Goal: Task Accomplishment & Management: Use online tool/utility

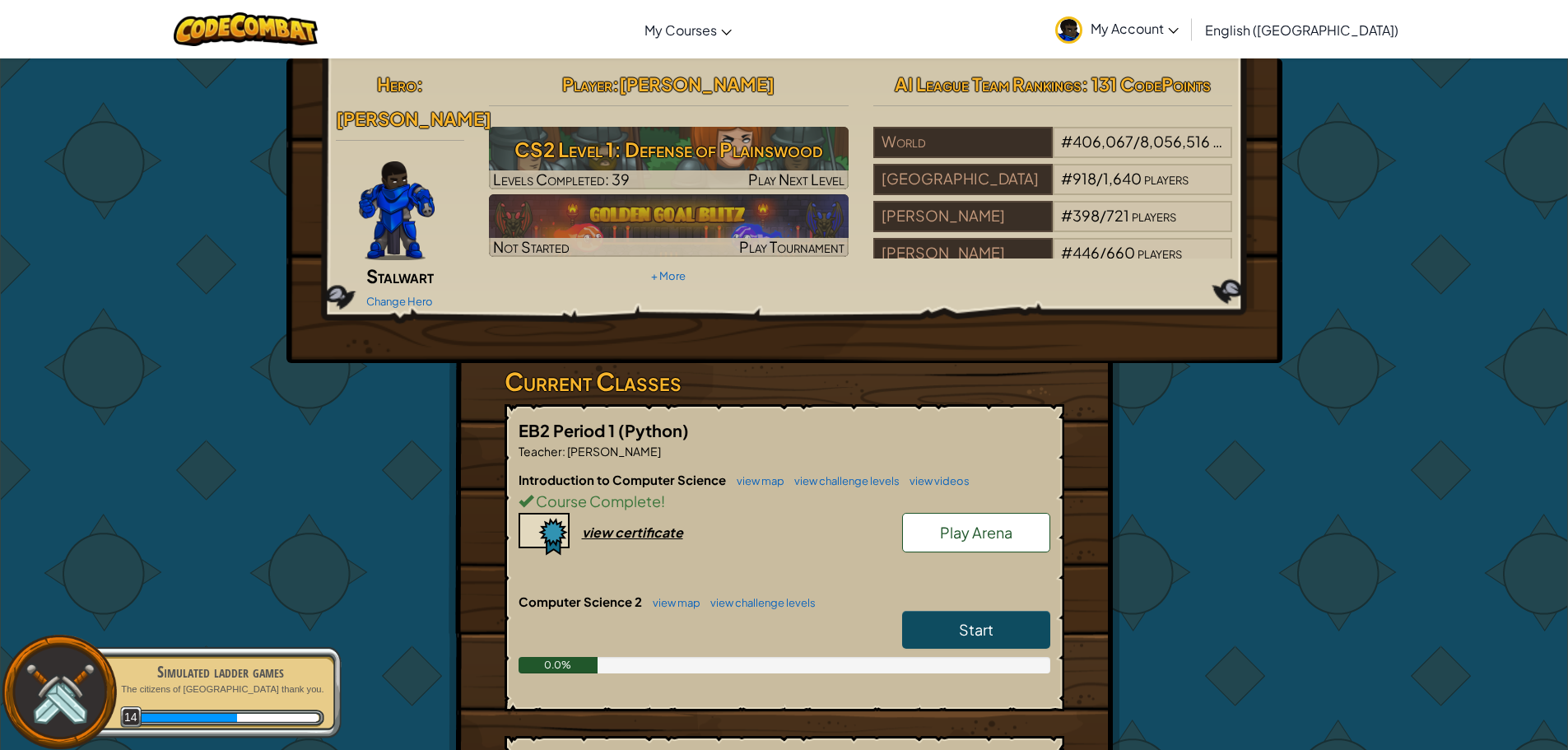
click at [971, 619] on span "Start" at bounding box center [976, 628] width 34 height 19
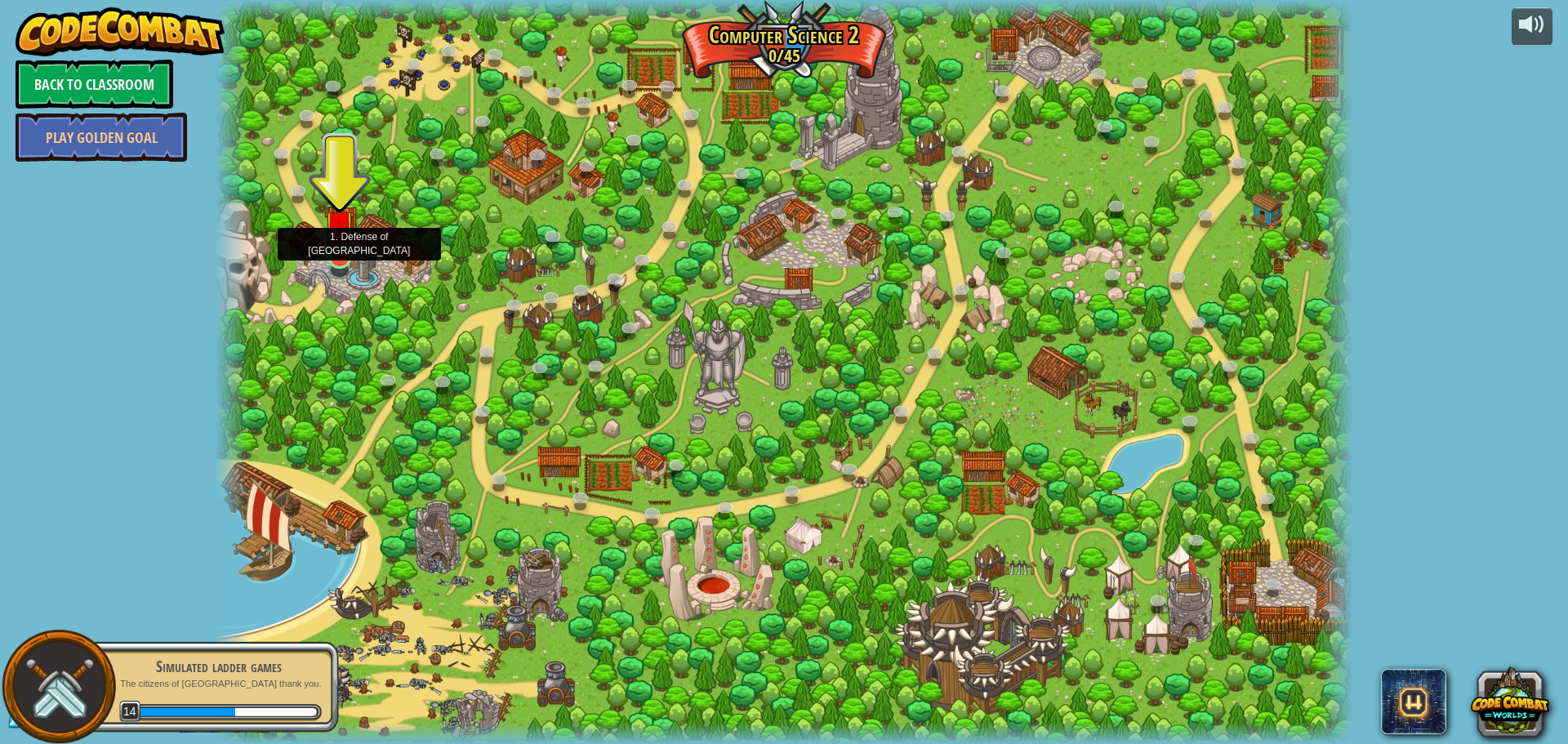
click at [343, 258] on img at bounding box center [339, 224] width 31 height 69
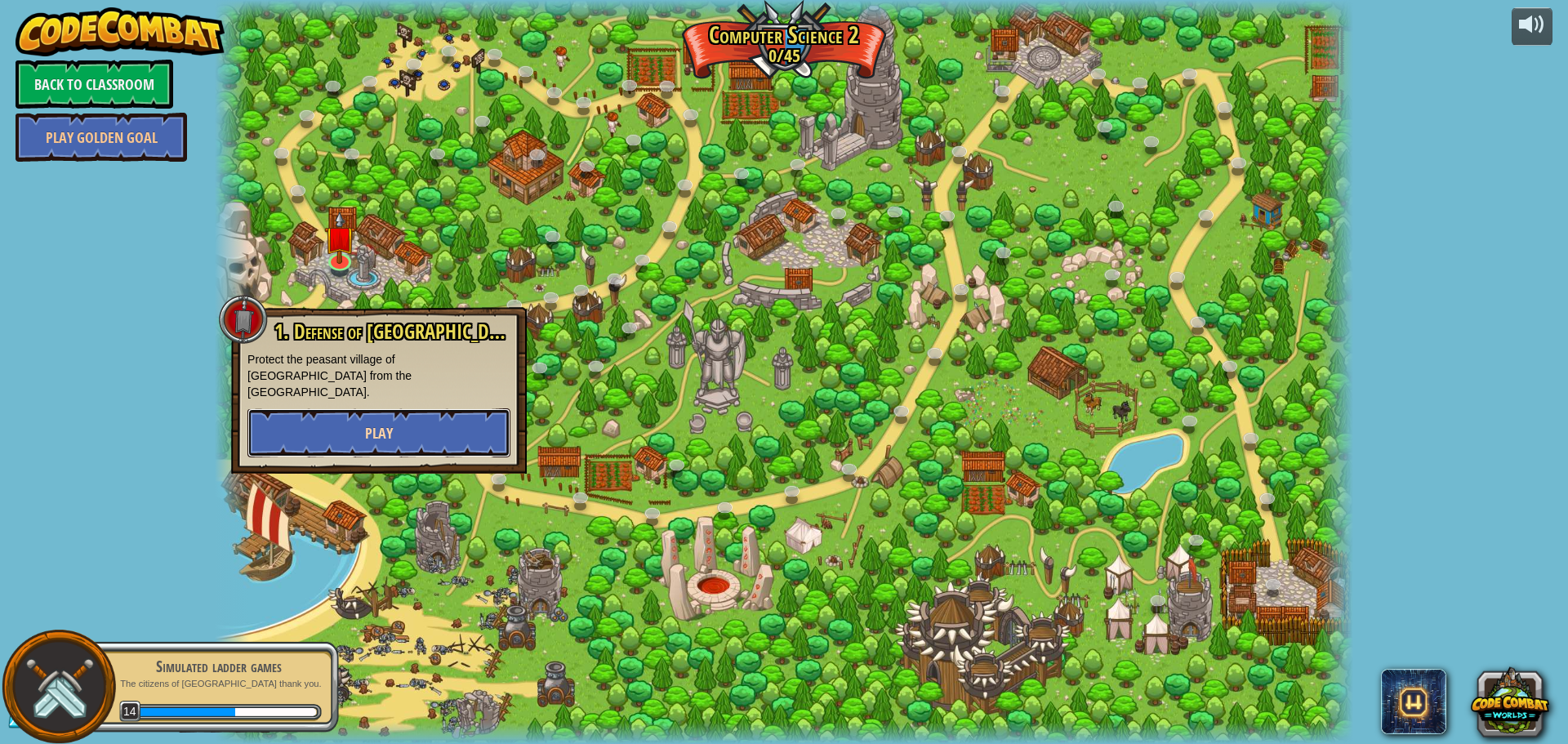
click at [413, 410] on button "Play" at bounding box center [379, 433] width 263 height 49
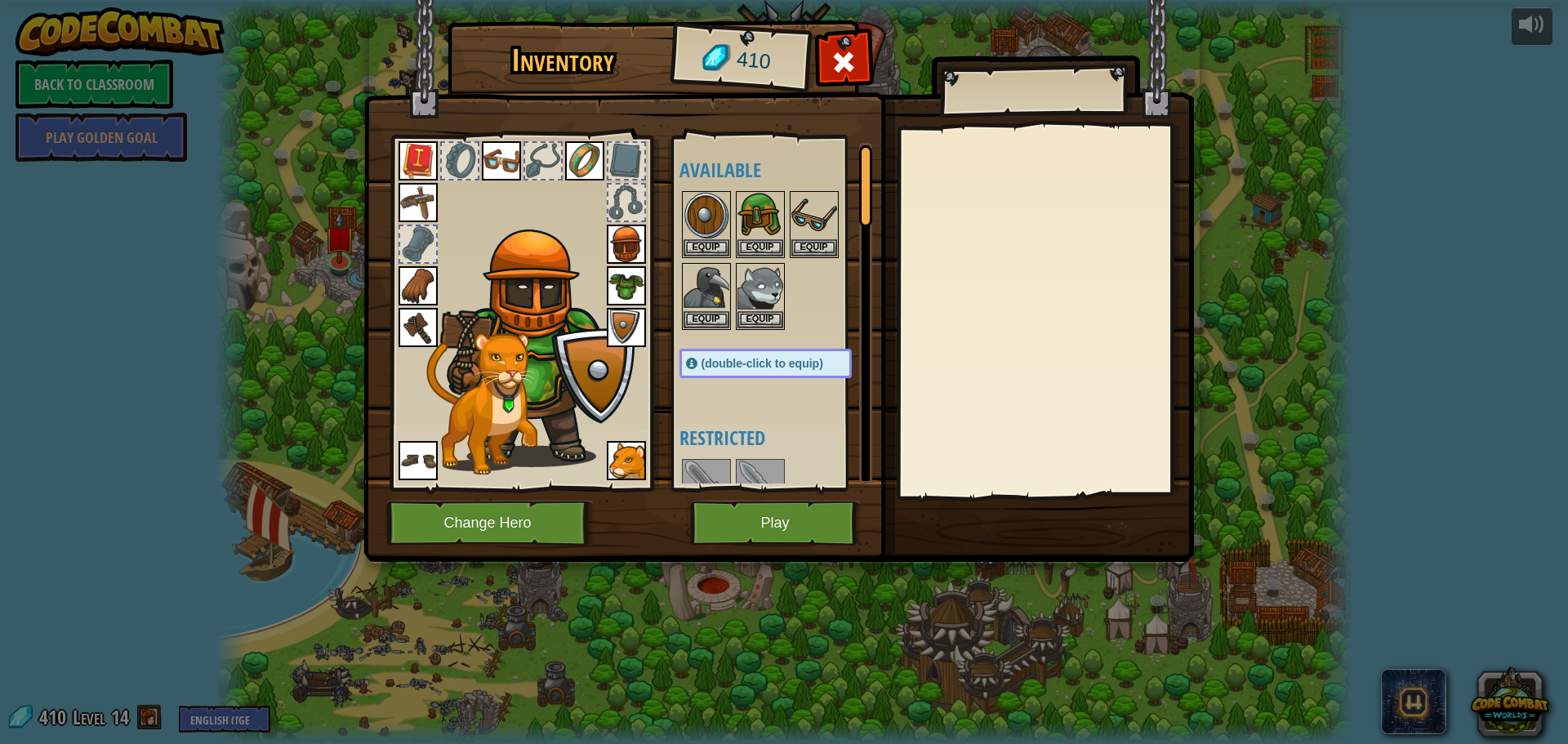
click at [416, 453] on img at bounding box center [419, 461] width 40 height 40
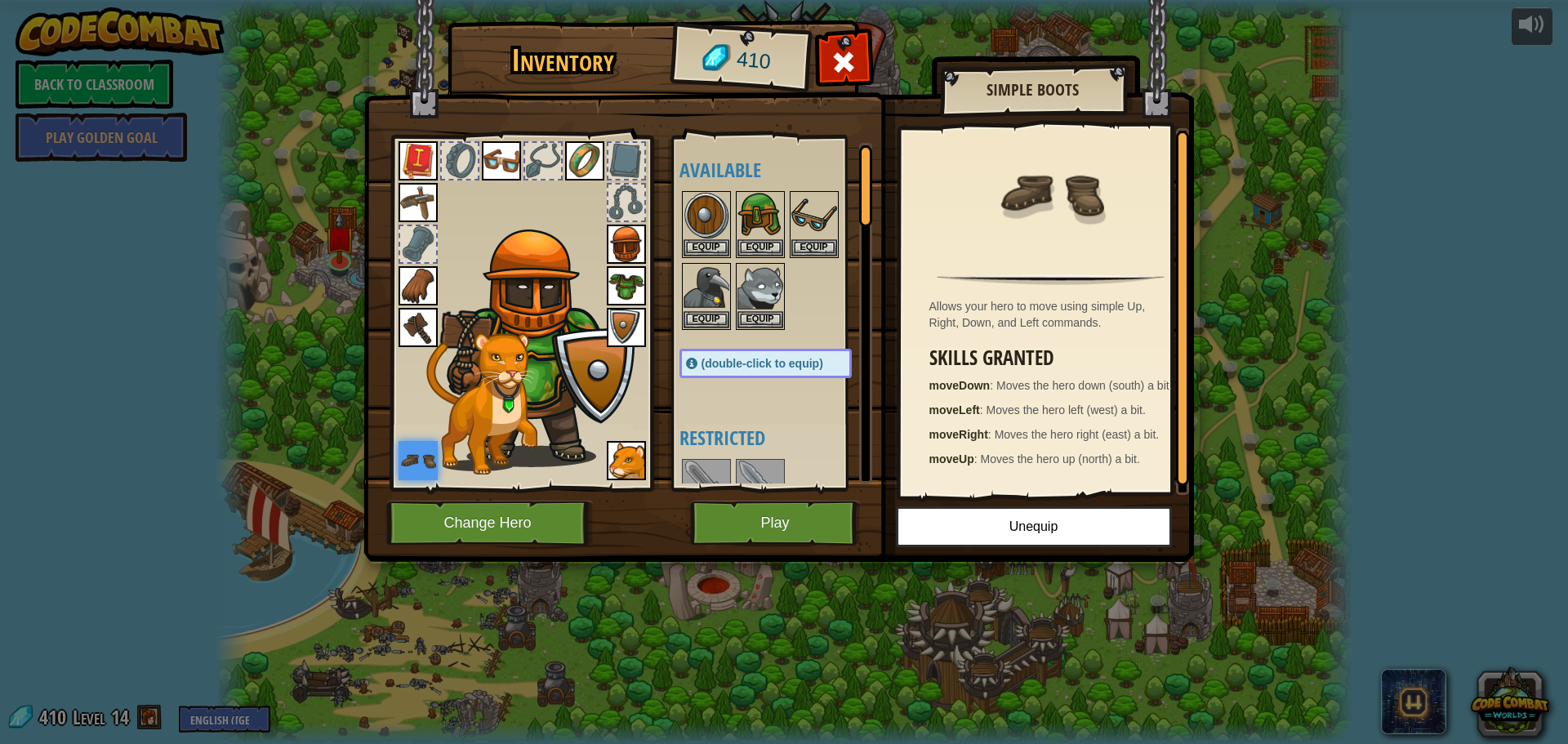
click at [419, 301] on img at bounding box center [419, 286] width 40 height 40
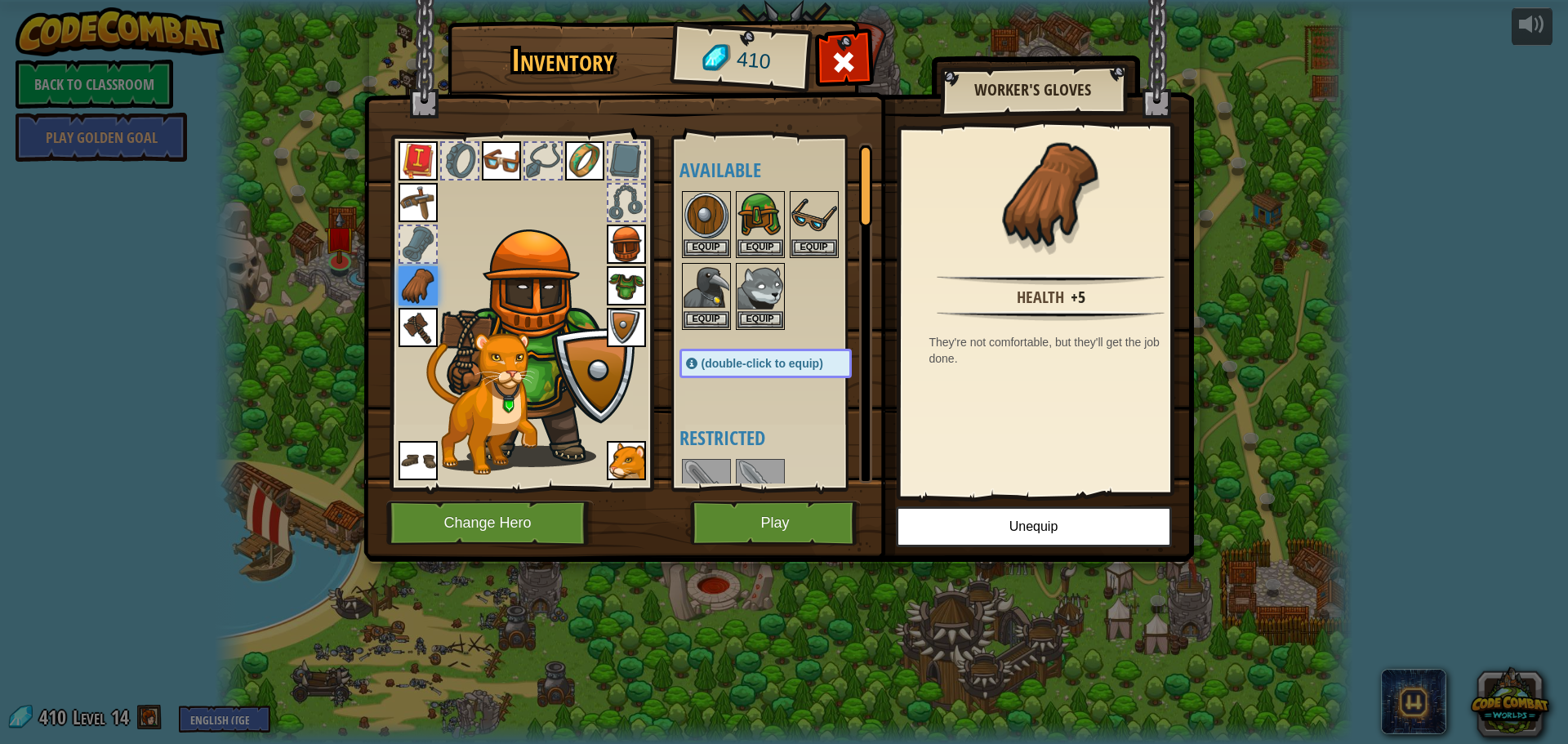
click at [411, 312] on img at bounding box center [419, 327] width 40 height 40
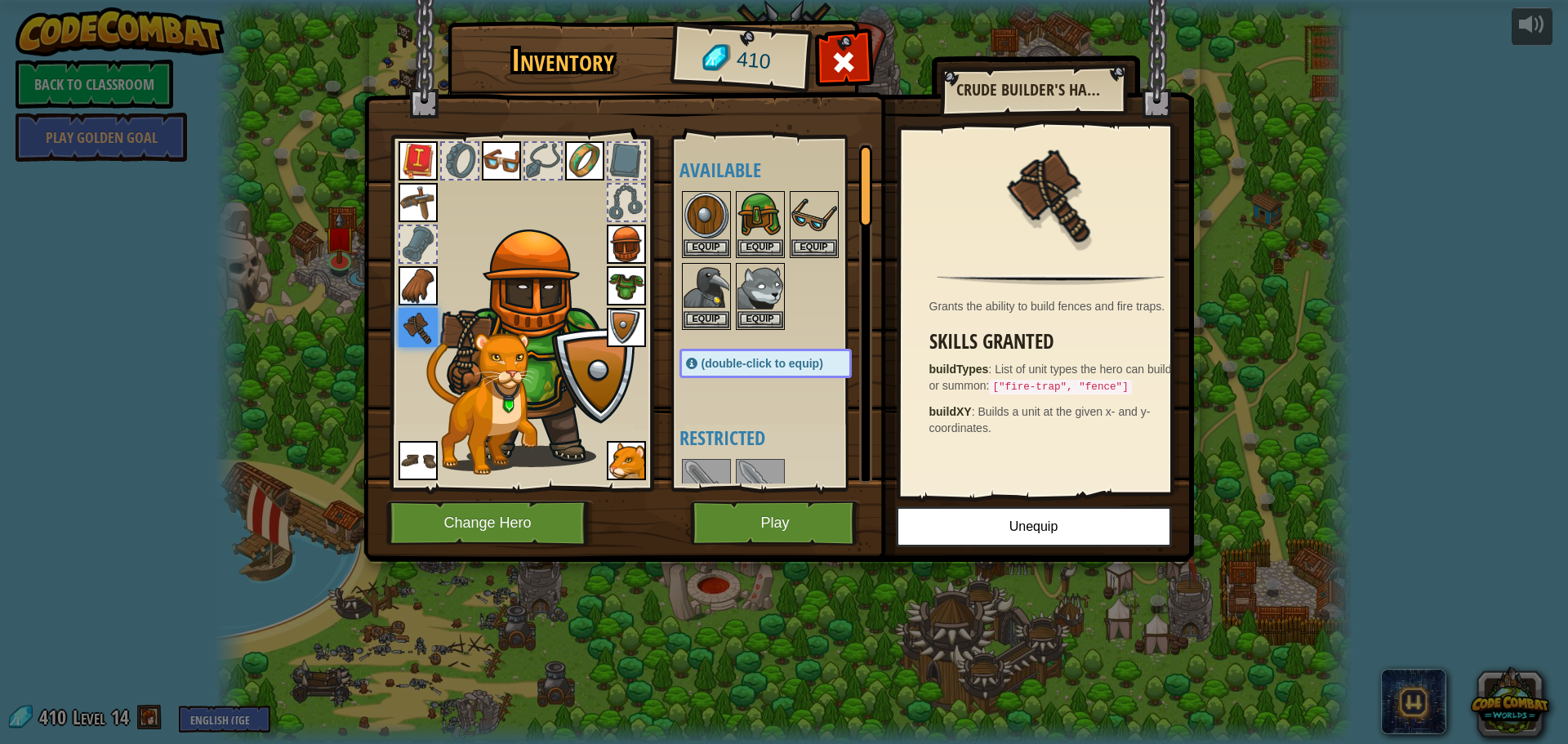
click at [419, 196] on img at bounding box center [419, 202] width 40 height 40
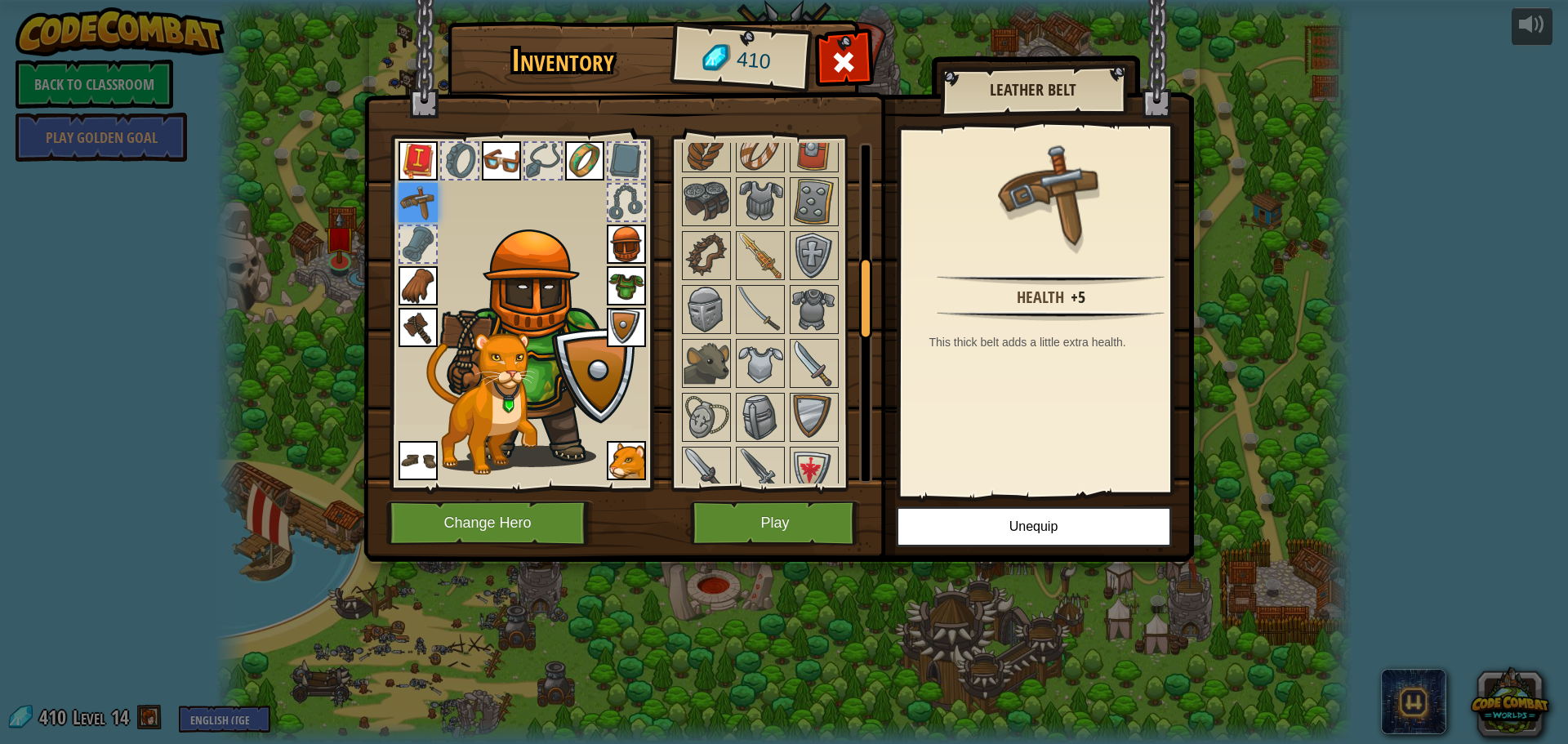
scroll to position [653, 0]
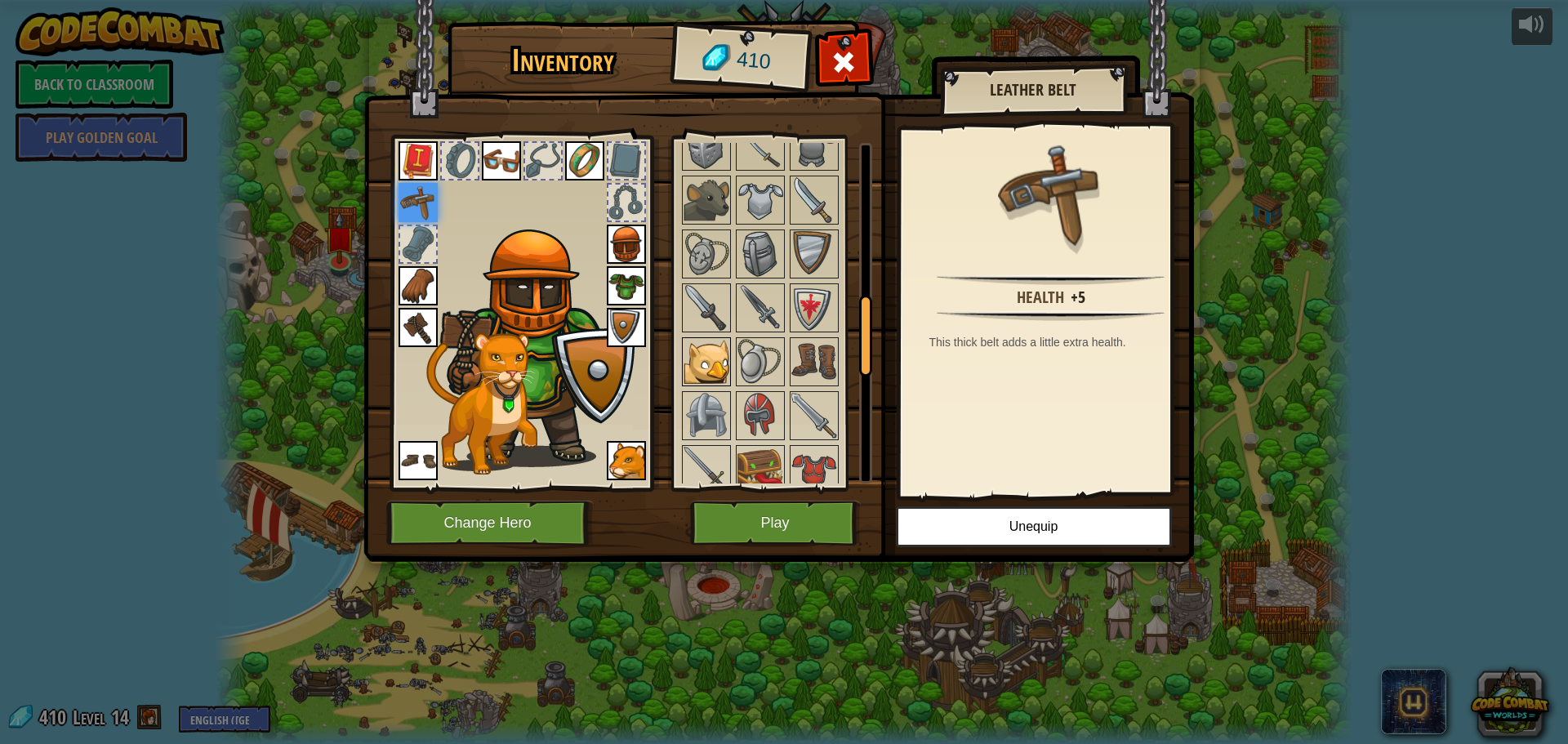
click at [711, 351] on img at bounding box center [706, 362] width 46 height 46
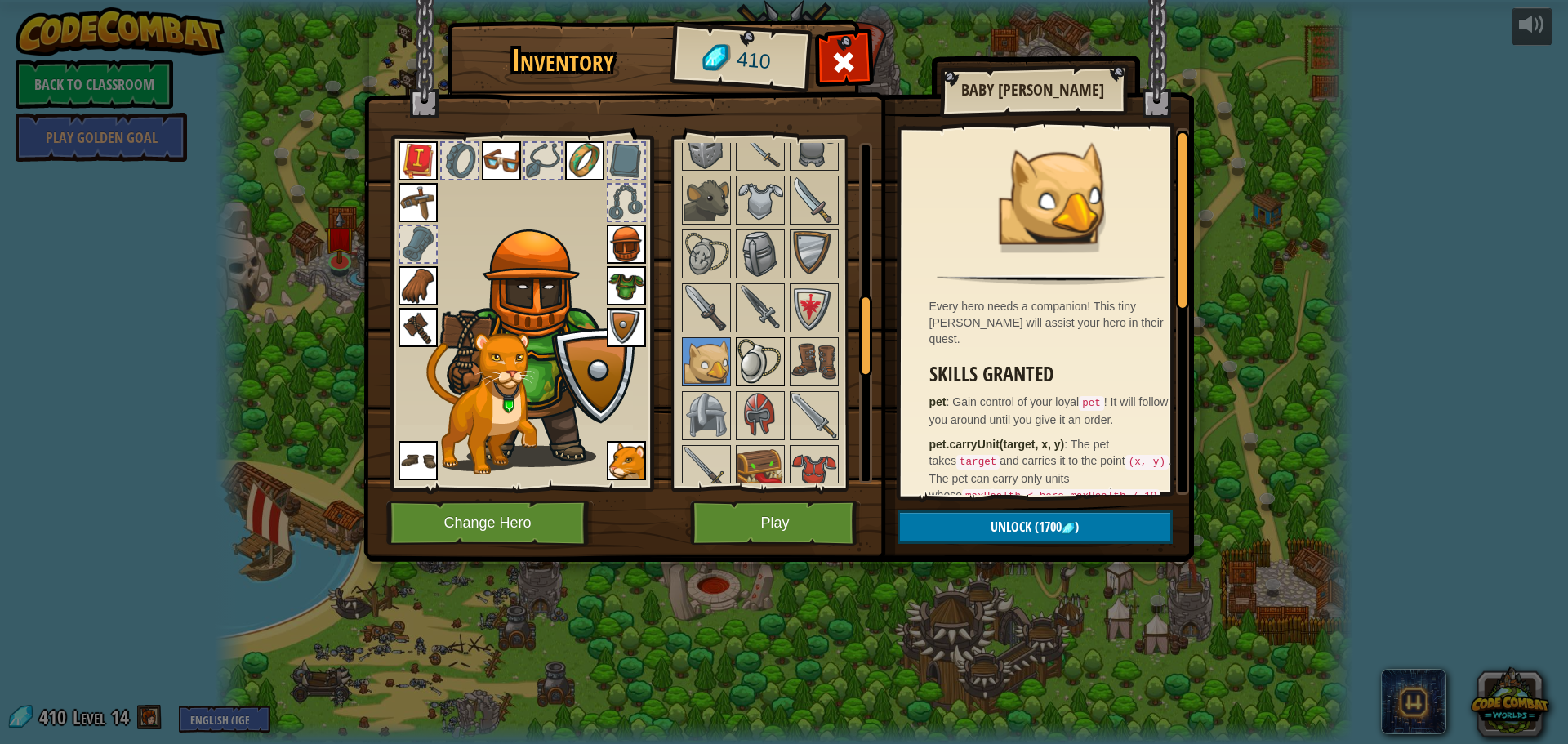
click at [763, 376] on img at bounding box center [760, 362] width 46 height 46
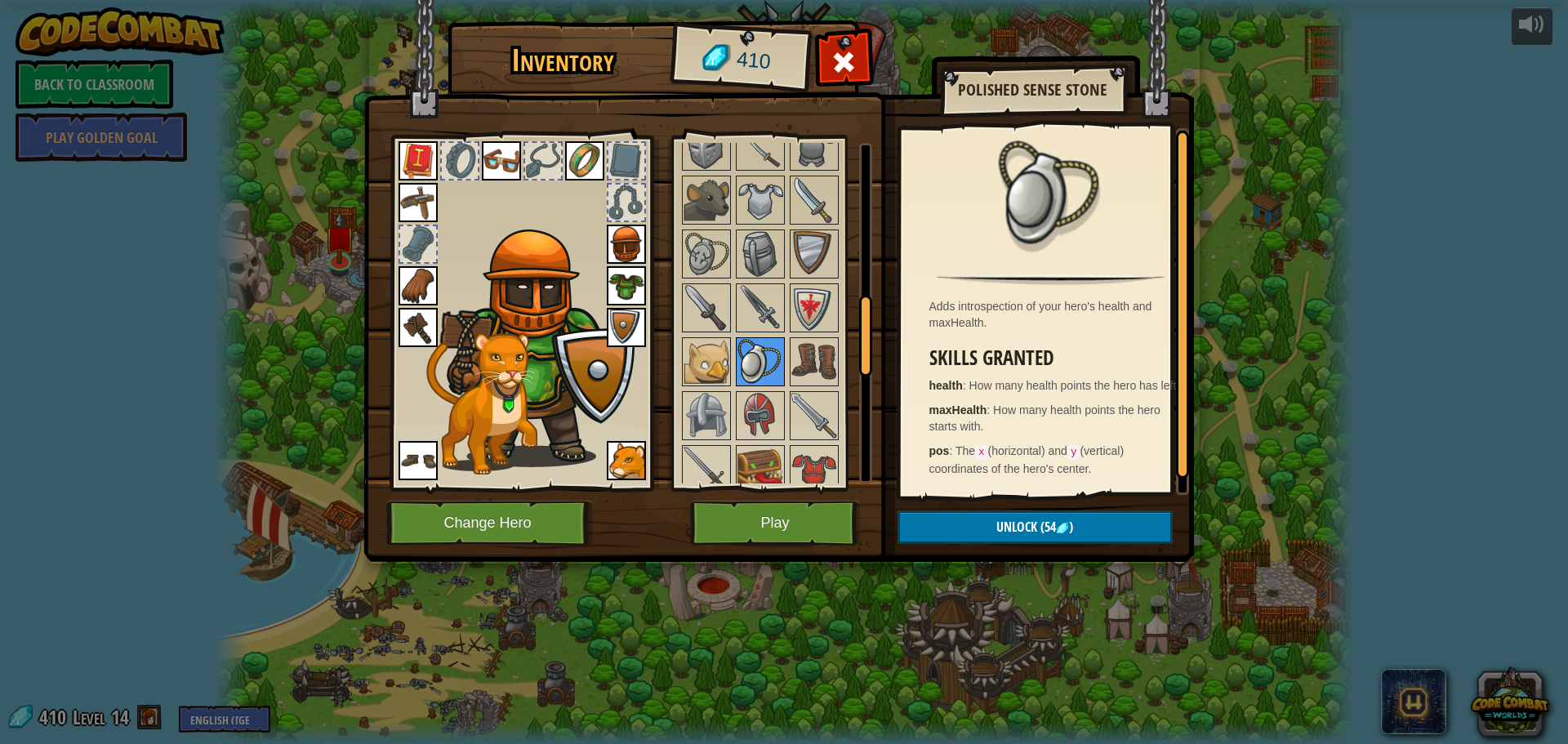
scroll to position [489, 0]
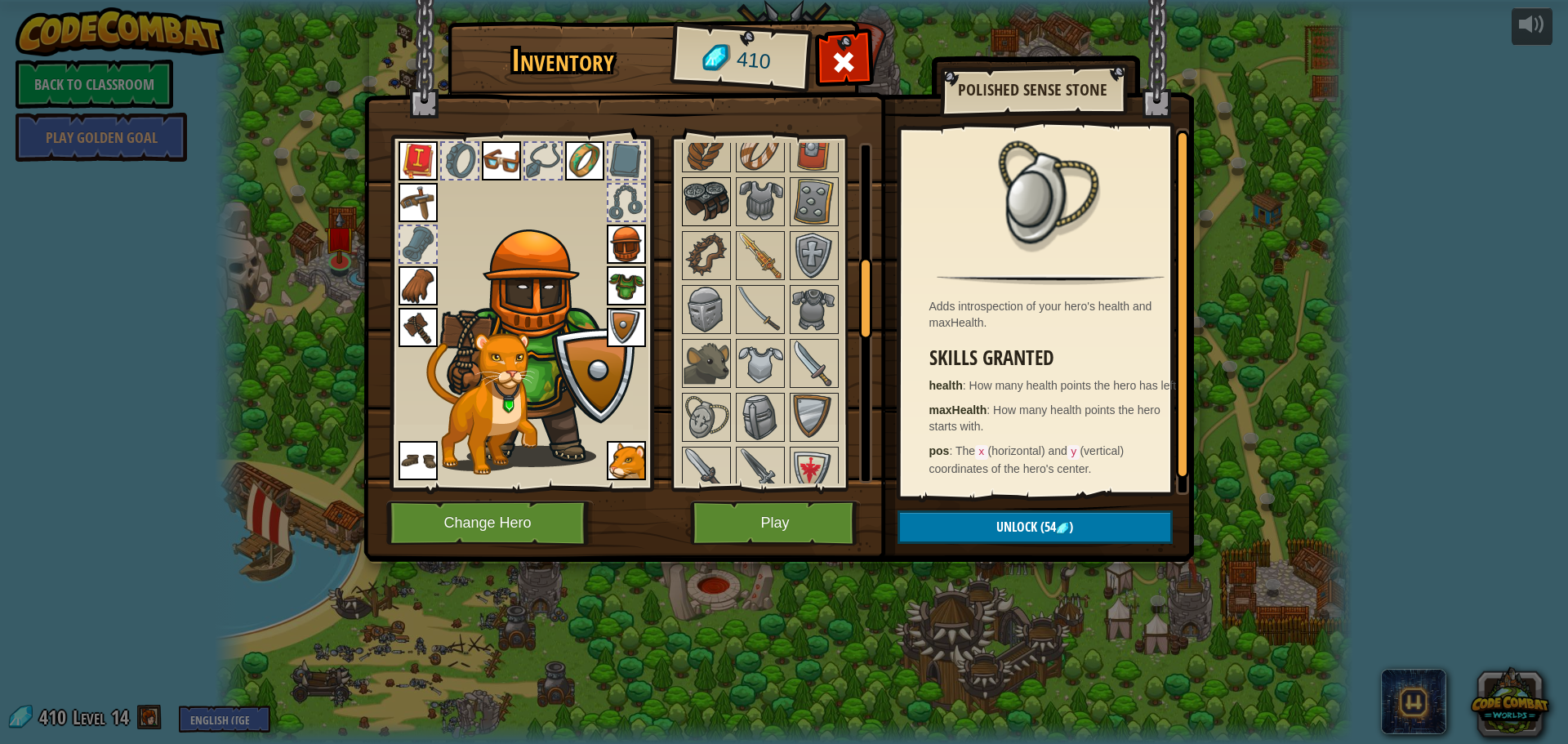
click at [717, 201] on img at bounding box center [706, 202] width 46 height 46
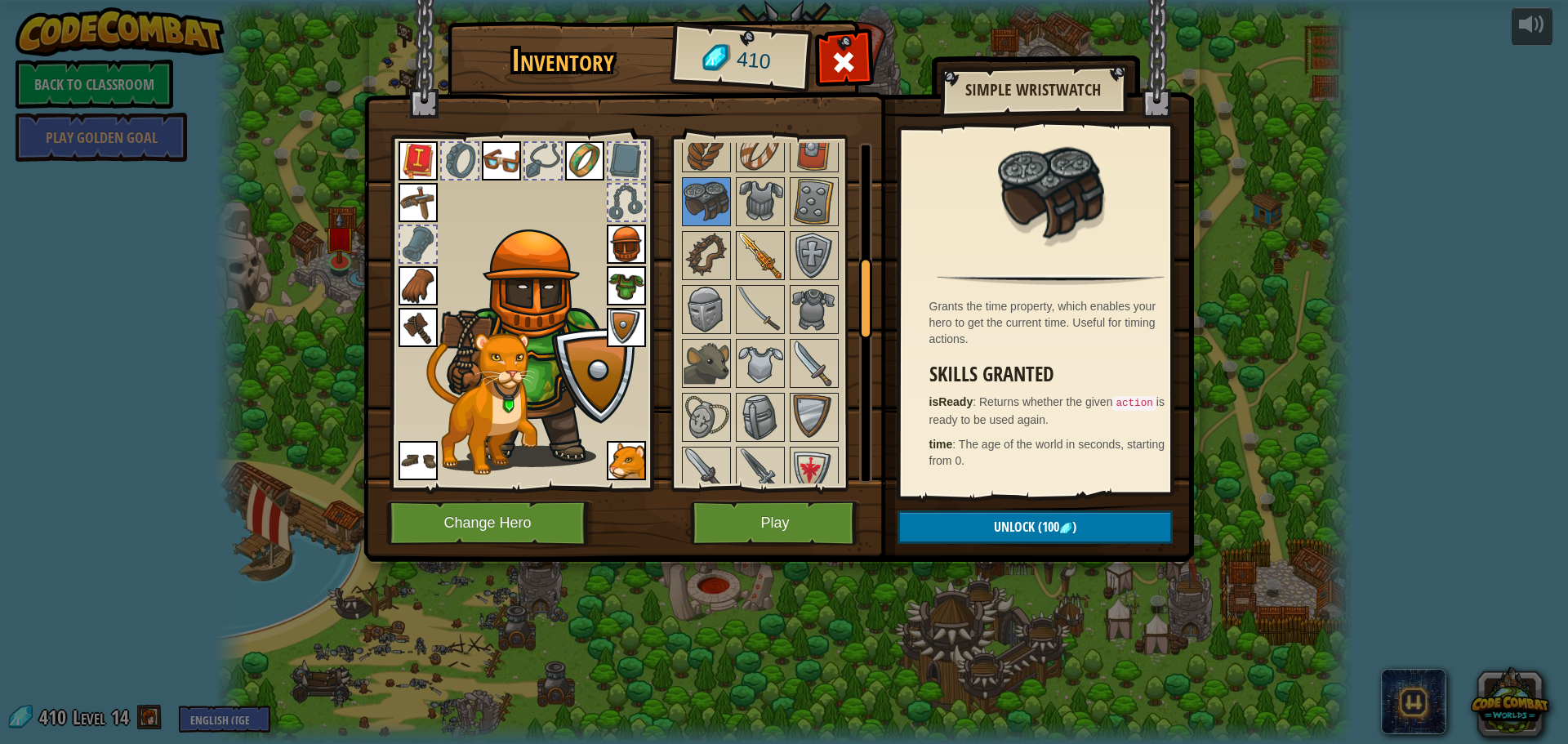
scroll to position [327, 0]
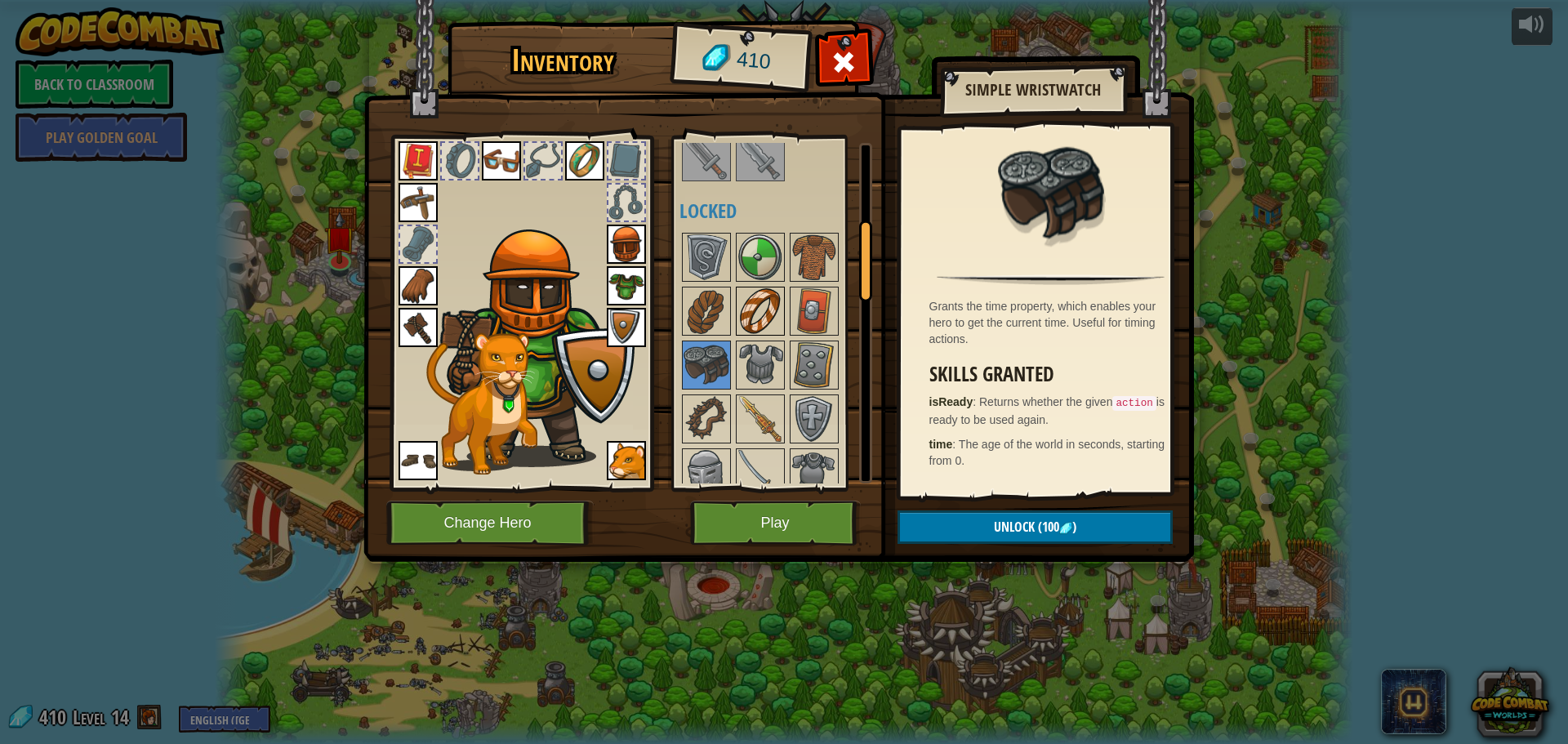
click at [759, 300] on img at bounding box center [760, 310] width 46 height 46
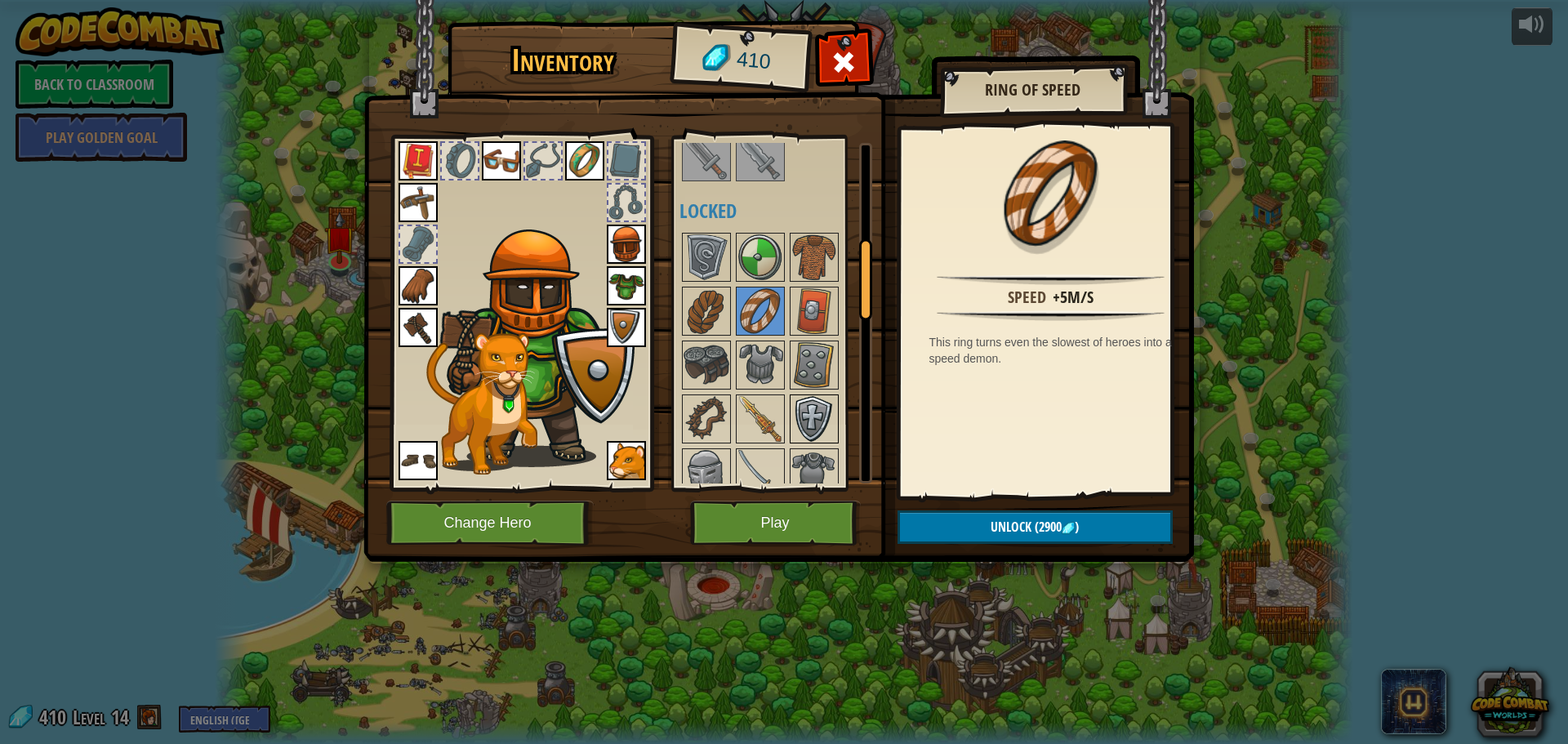
scroll to position [408, 0]
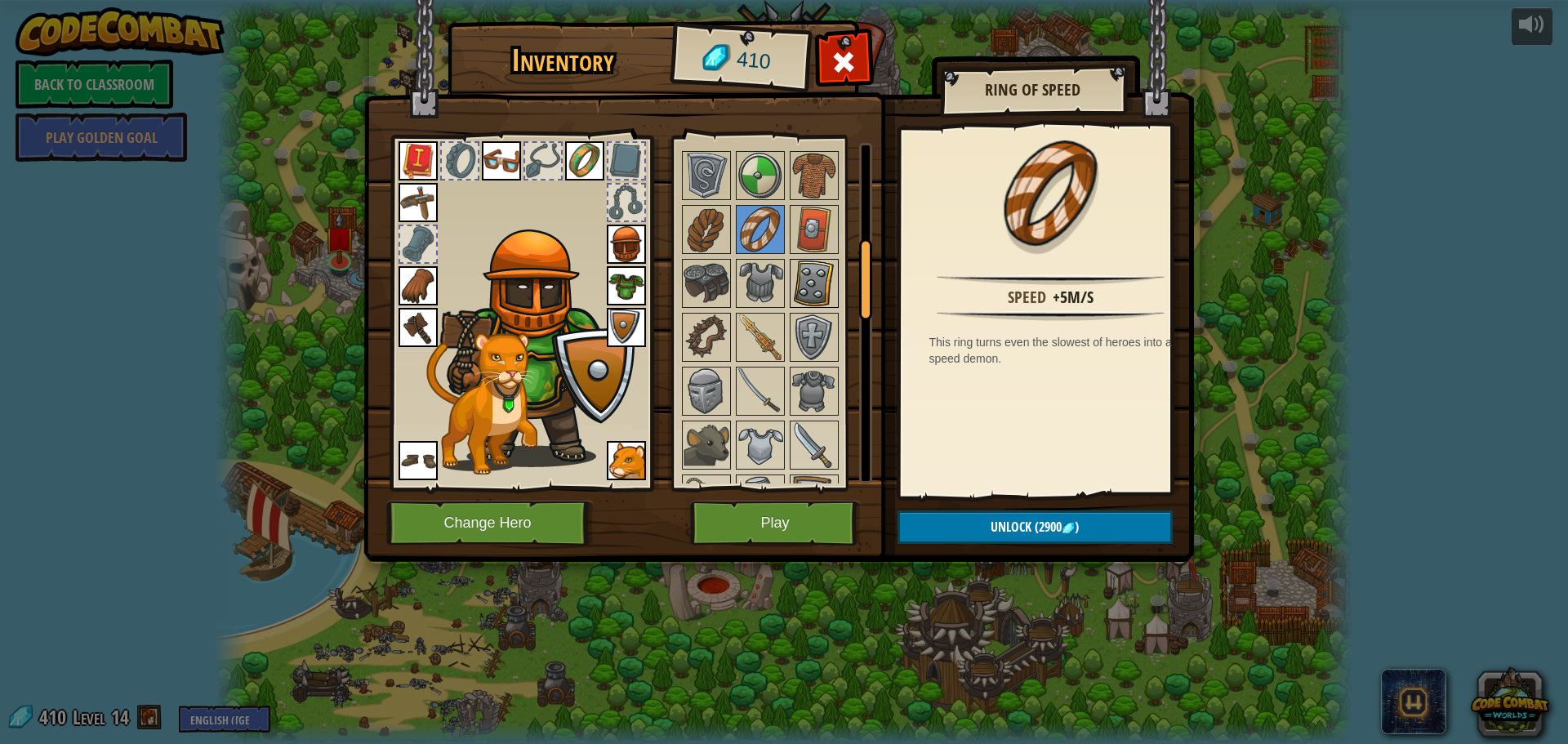
click at [809, 291] on img at bounding box center [814, 282] width 46 height 46
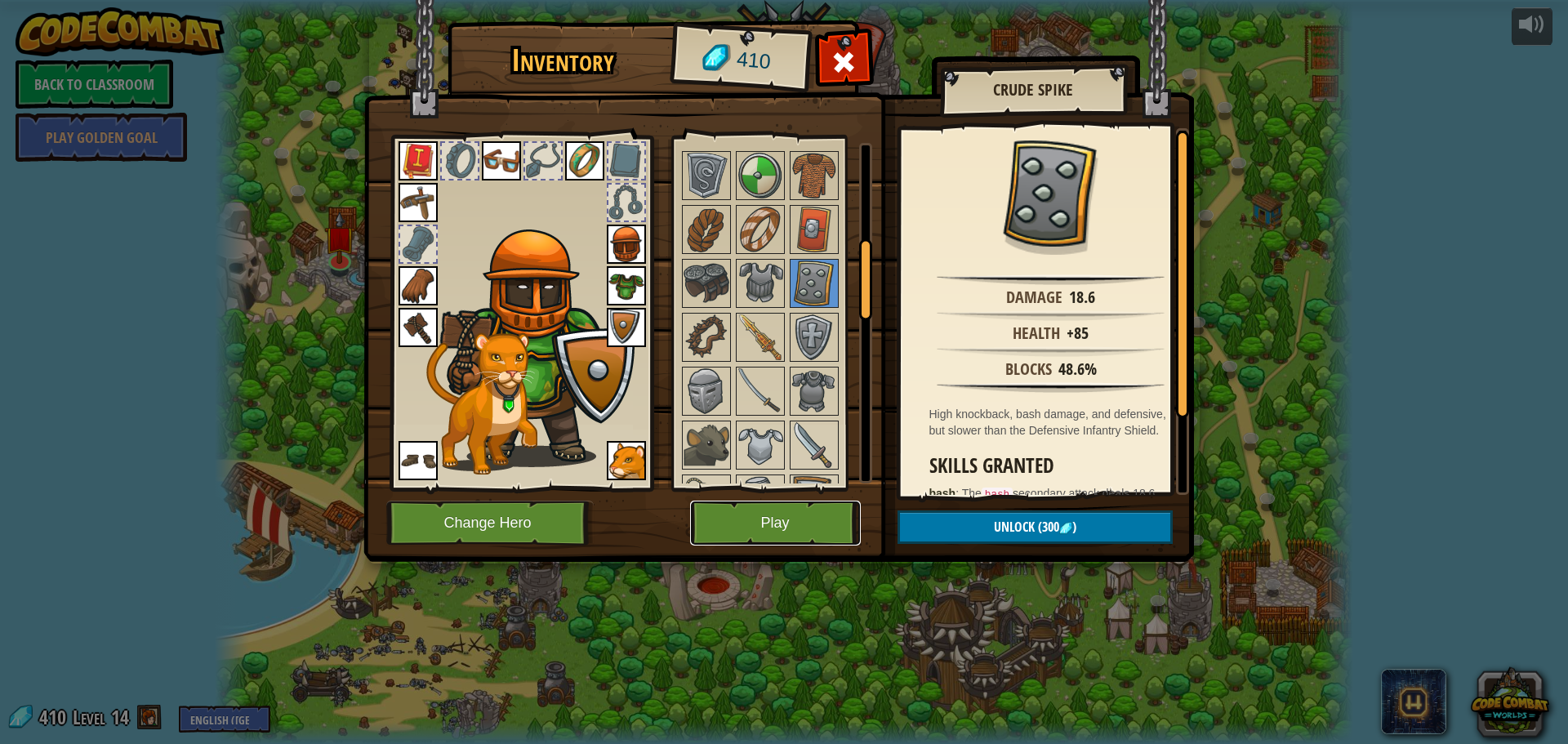
click at [752, 515] on button "Play" at bounding box center [776, 523] width 171 height 45
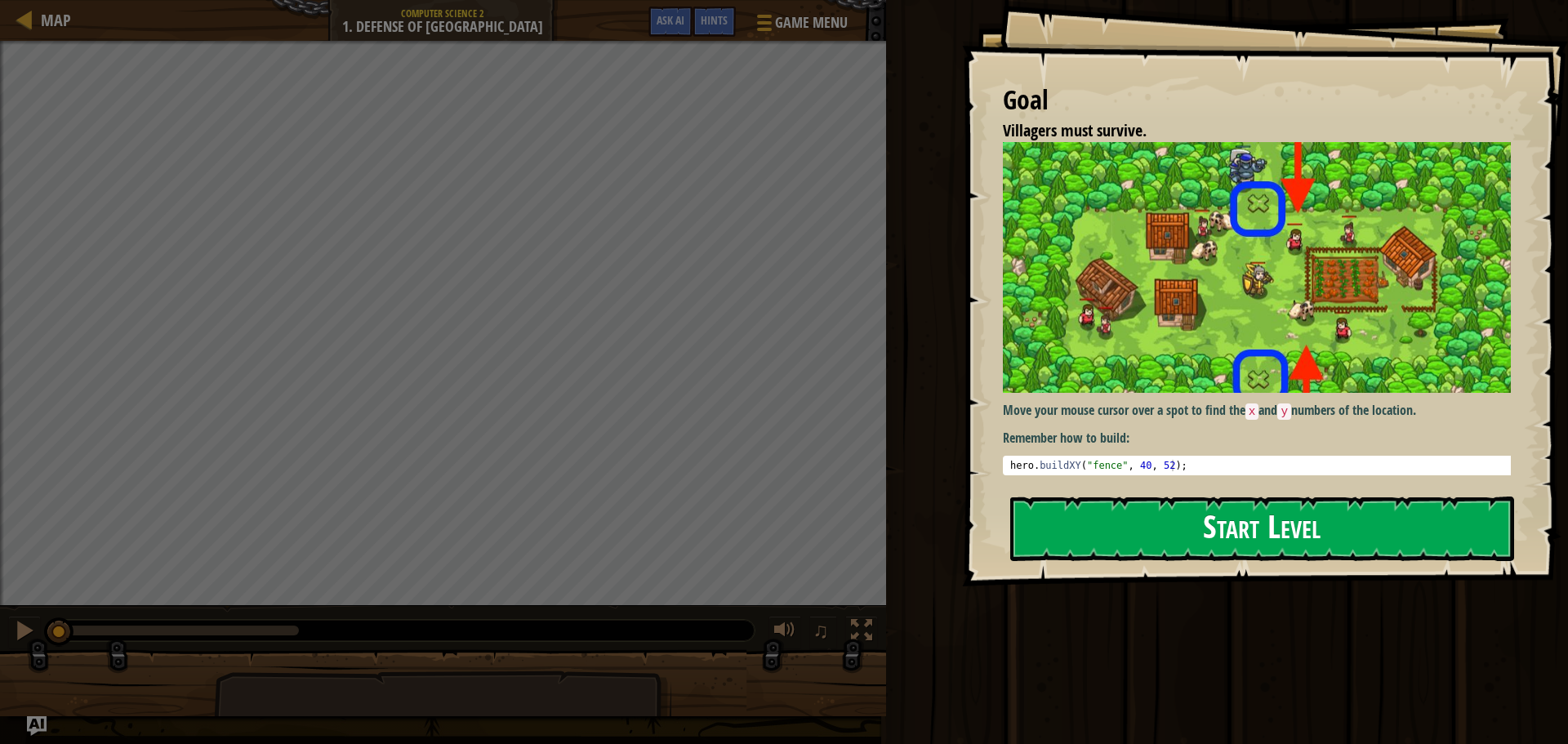
drag, startPoint x: 1155, startPoint y: 533, endPoint x: 1177, endPoint y: 515, distance: 28.4
click at [1168, 524] on button "Start Level" at bounding box center [1262, 529] width 504 height 65
